Goal: Task Accomplishment & Management: Use online tool/utility

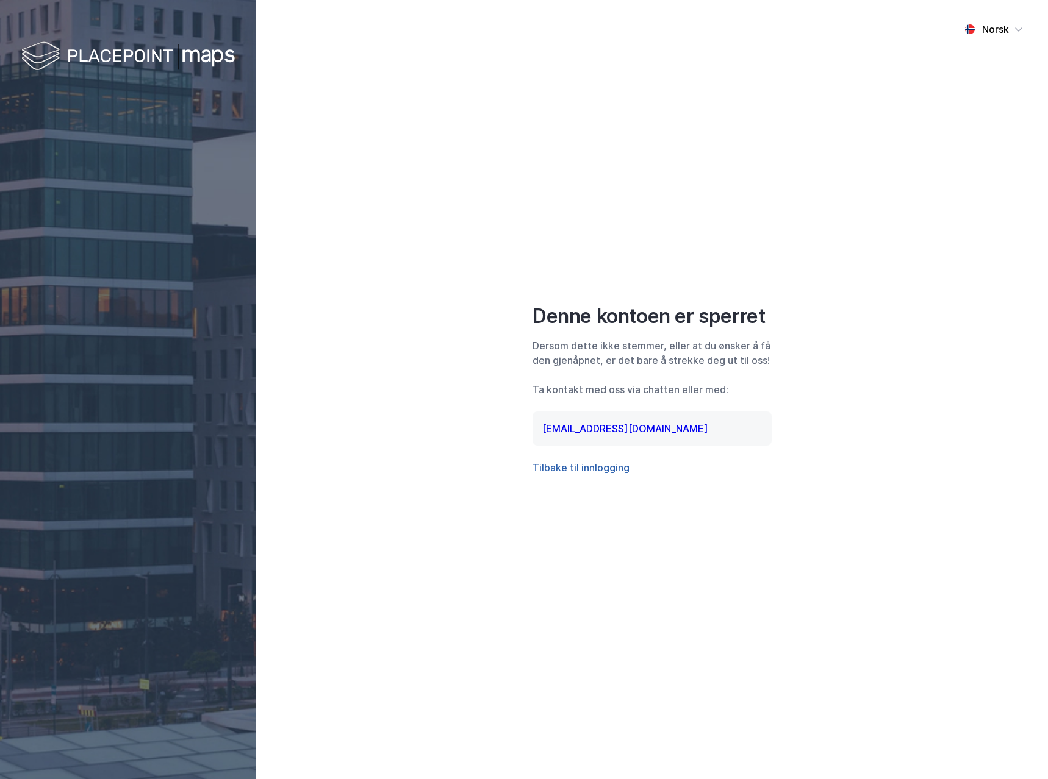
click at [578, 467] on button "Tilbake til innlogging" at bounding box center [580, 467] width 97 height 15
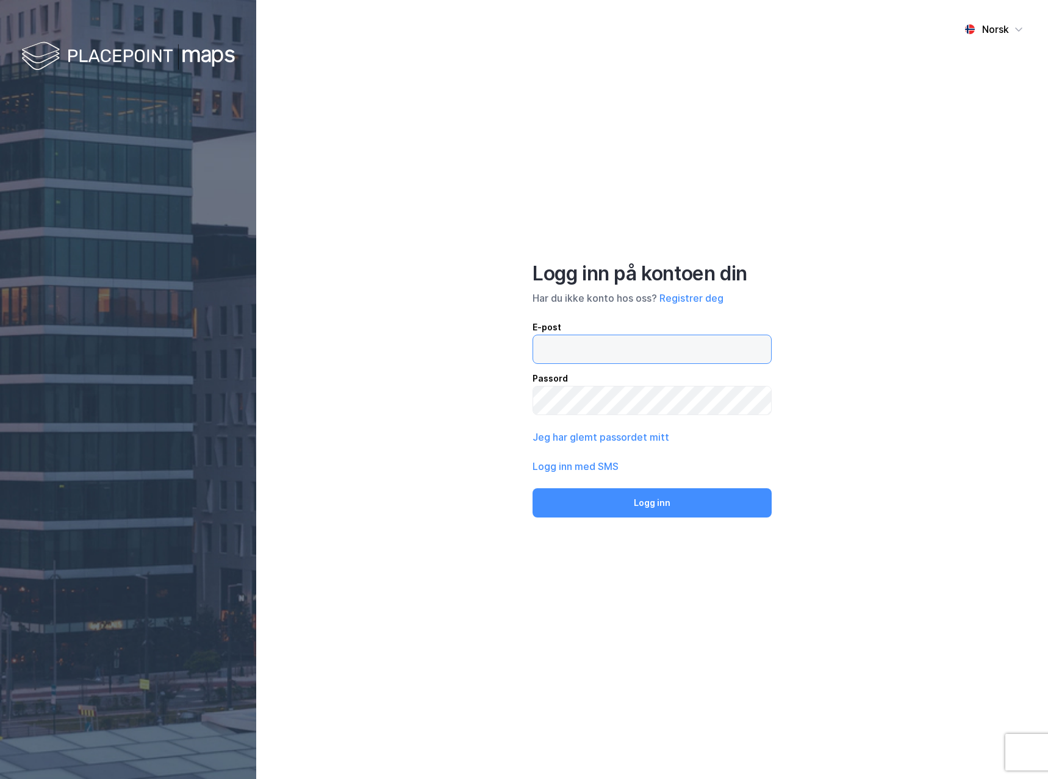
type input "erik.dagslett@realnor.no"
click at [601, 342] on input "erik.dagslett@realnor.no" at bounding box center [652, 349] width 238 height 28
click at [689, 344] on input "erik.dagslett@realnor.no" at bounding box center [652, 349] width 238 height 28
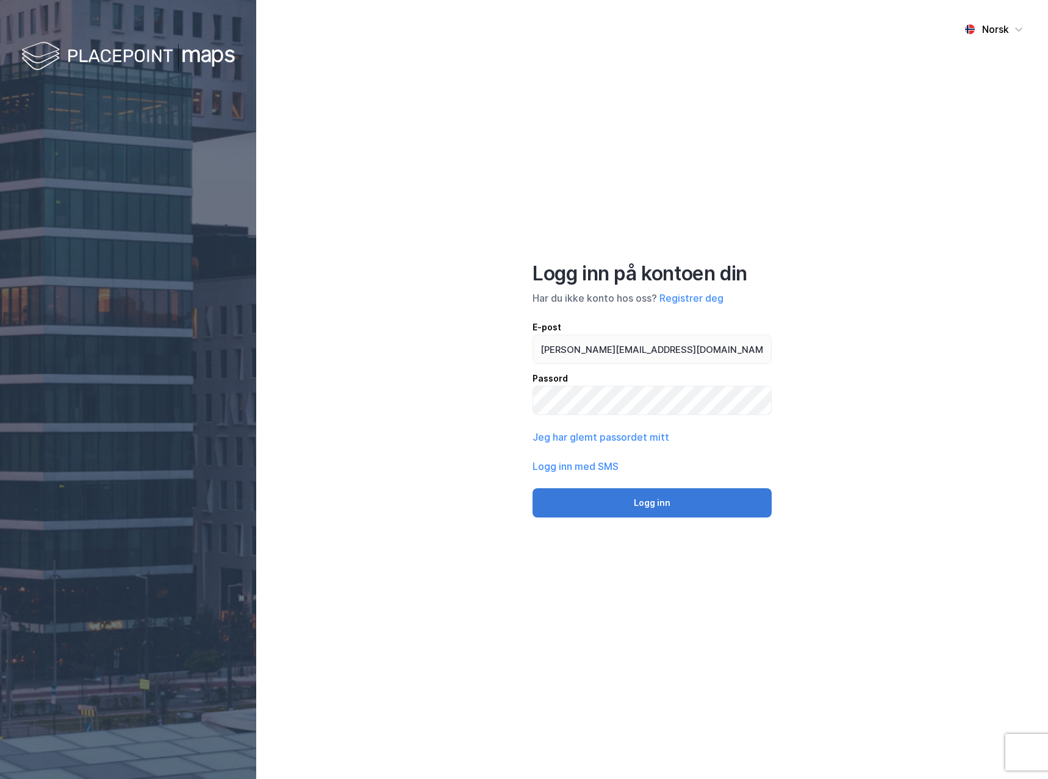
click at [646, 498] on button "Logg inn" at bounding box center [651, 503] width 239 height 29
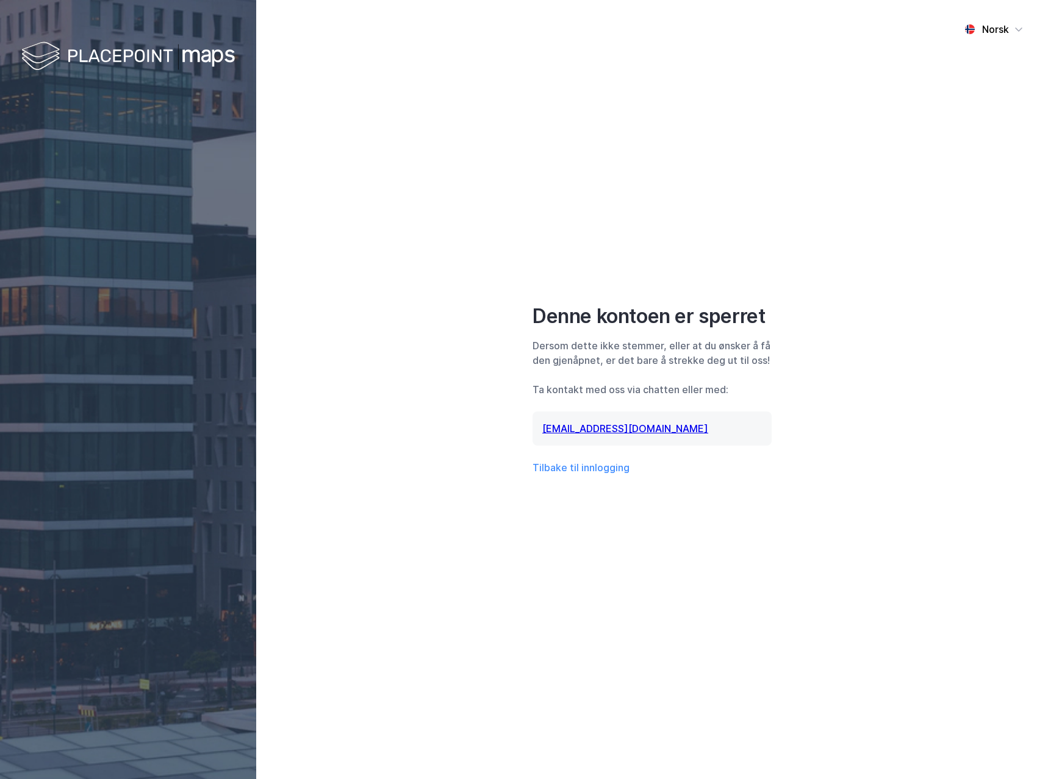
click at [113, 59] on img at bounding box center [127, 57] width 213 height 36
click at [170, 41] on img at bounding box center [127, 57] width 213 height 36
click at [170, 42] on img at bounding box center [127, 57] width 213 height 36
click at [170, 44] on img at bounding box center [127, 57] width 213 height 36
